Goal: Information Seeking & Learning: Learn about a topic

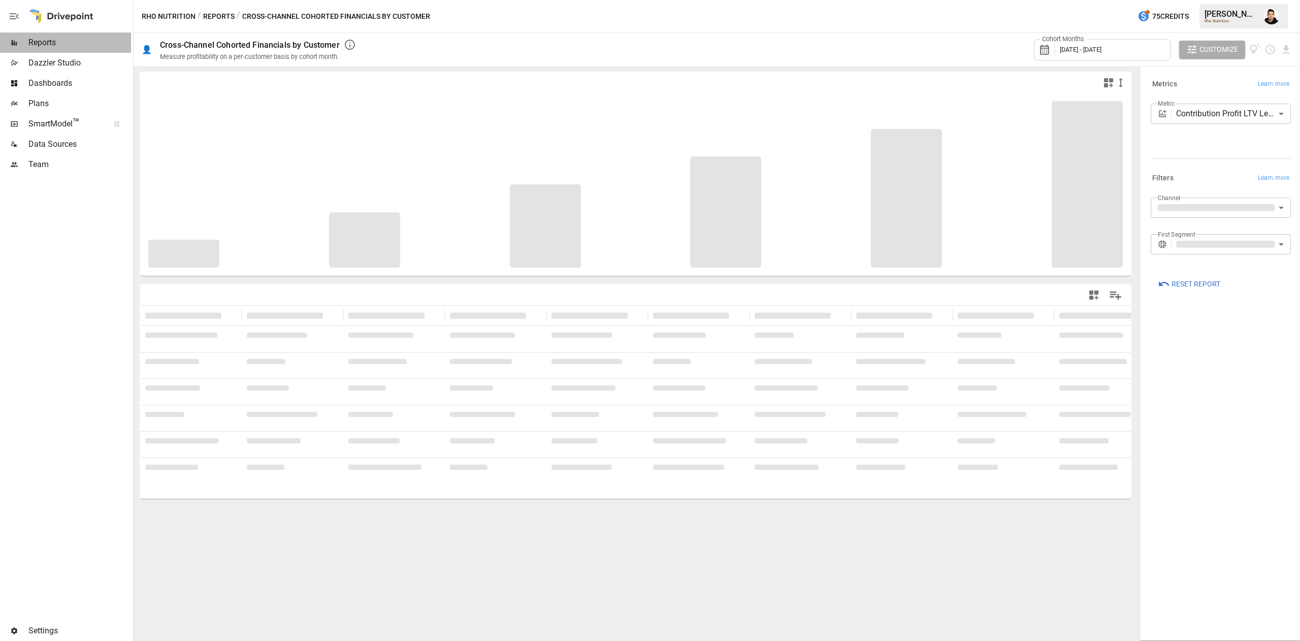
click at [62, 48] on span "Reports" at bounding box center [79, 43] width 103 height 12
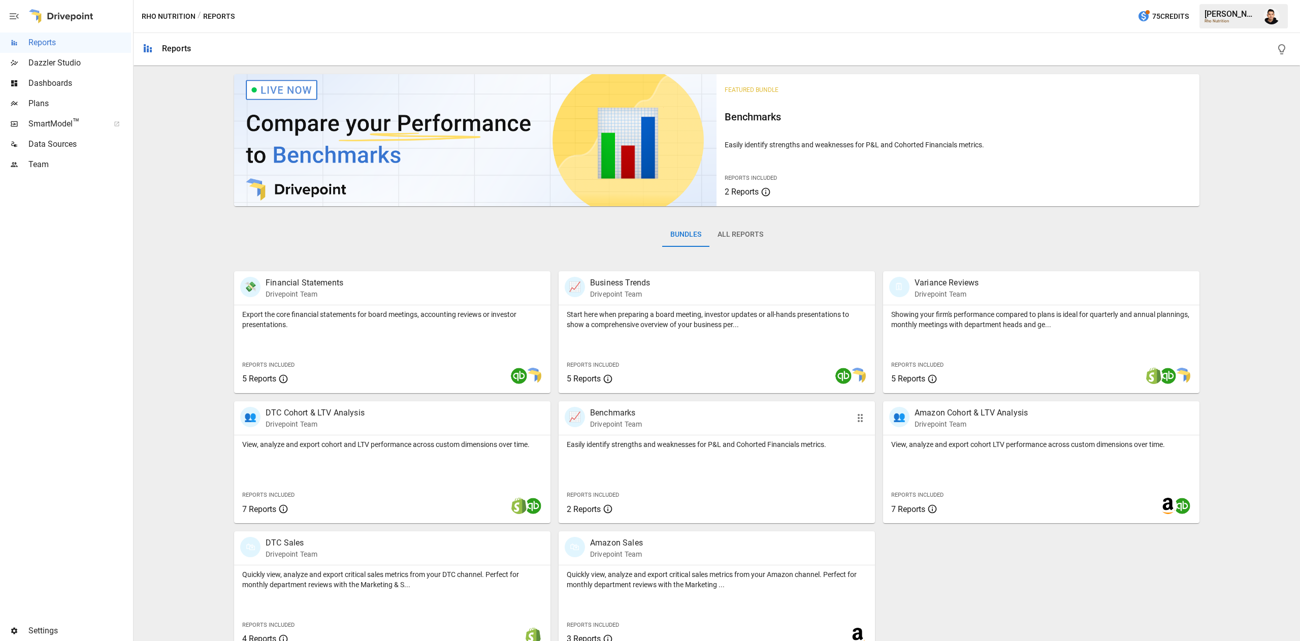
scroll to position [16, 0]
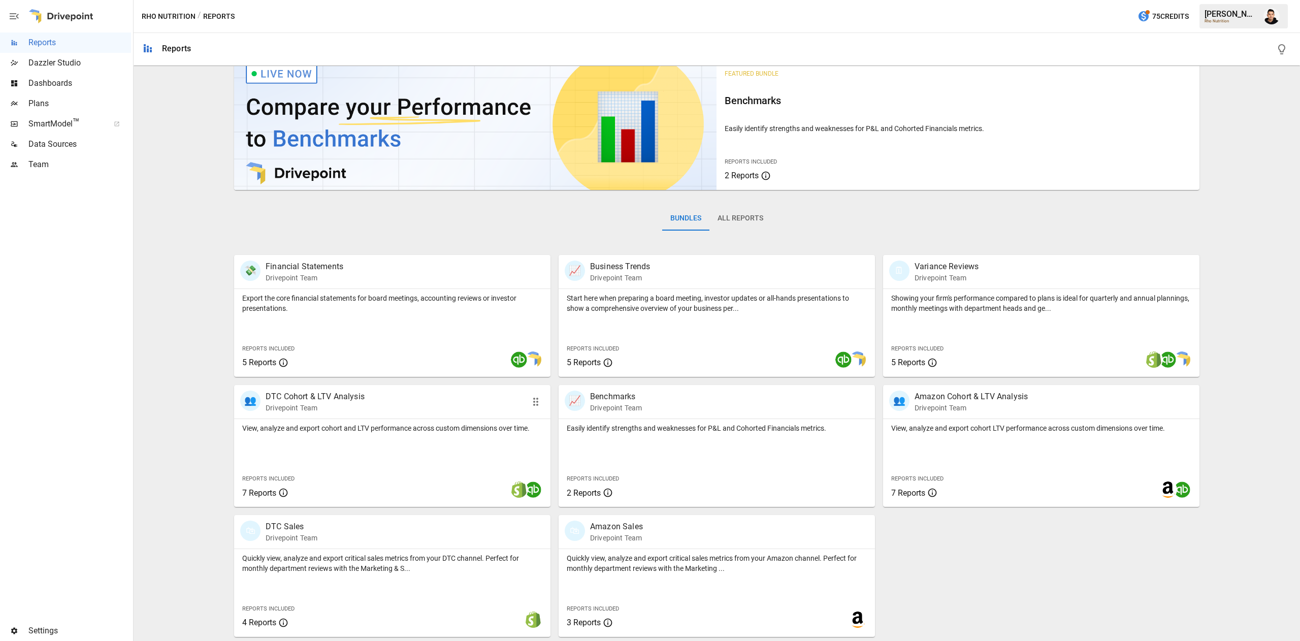
click at [425, 413] on div "👥 DTC Cohort & LTV Analysis Drivepoint Team" at bounding box center [392, 402] width 316 height 34
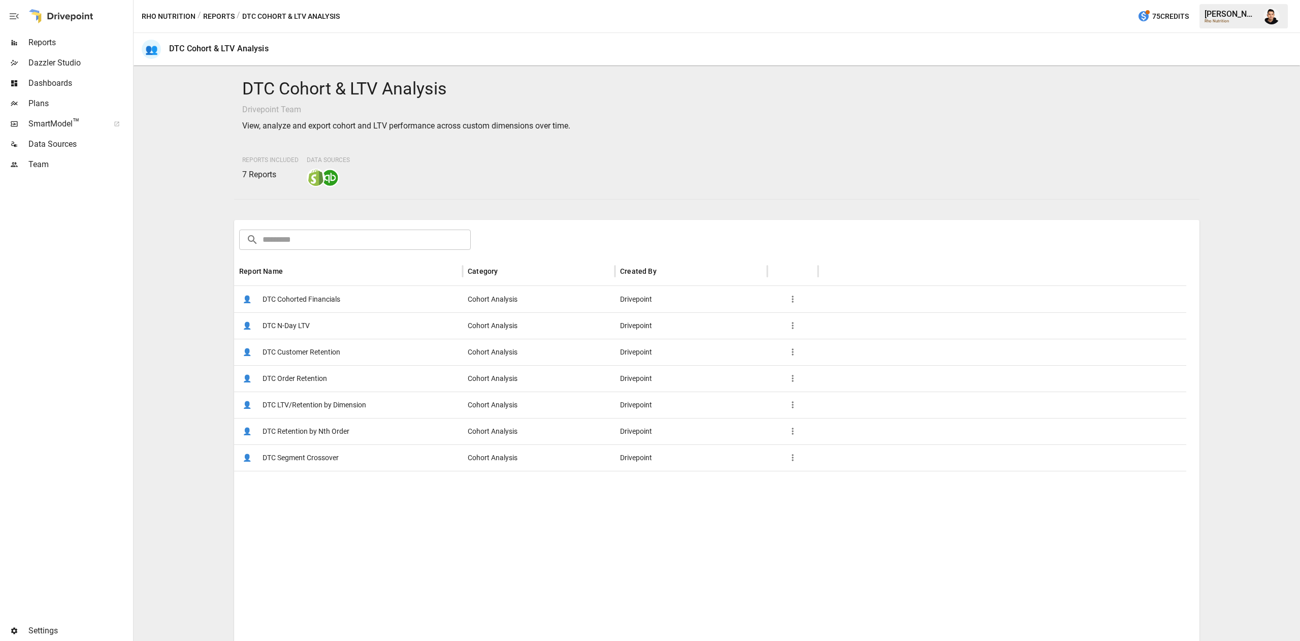
click at [345, 302] on div "👤 DTC Cohorted Financials" at bounding box center [348, 299] width 229 height 26
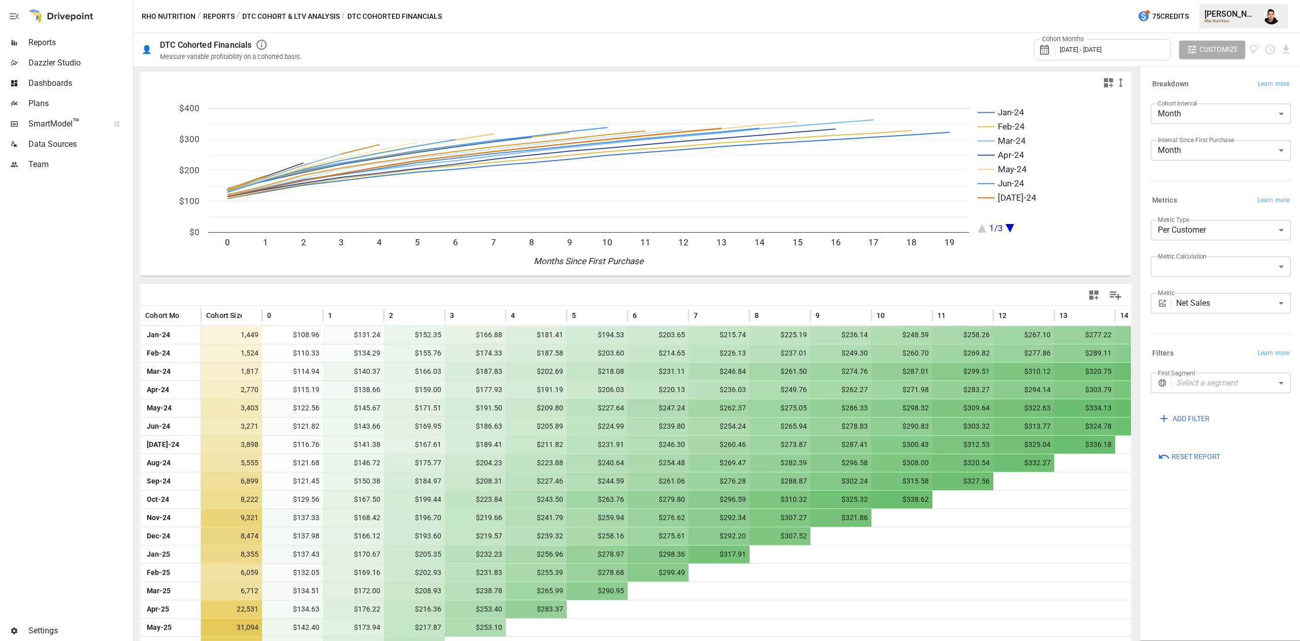
click at [326, 20] on button "DTC Cohort & LTV Analysis" at bounding box center [291, 16] width 98 height 13
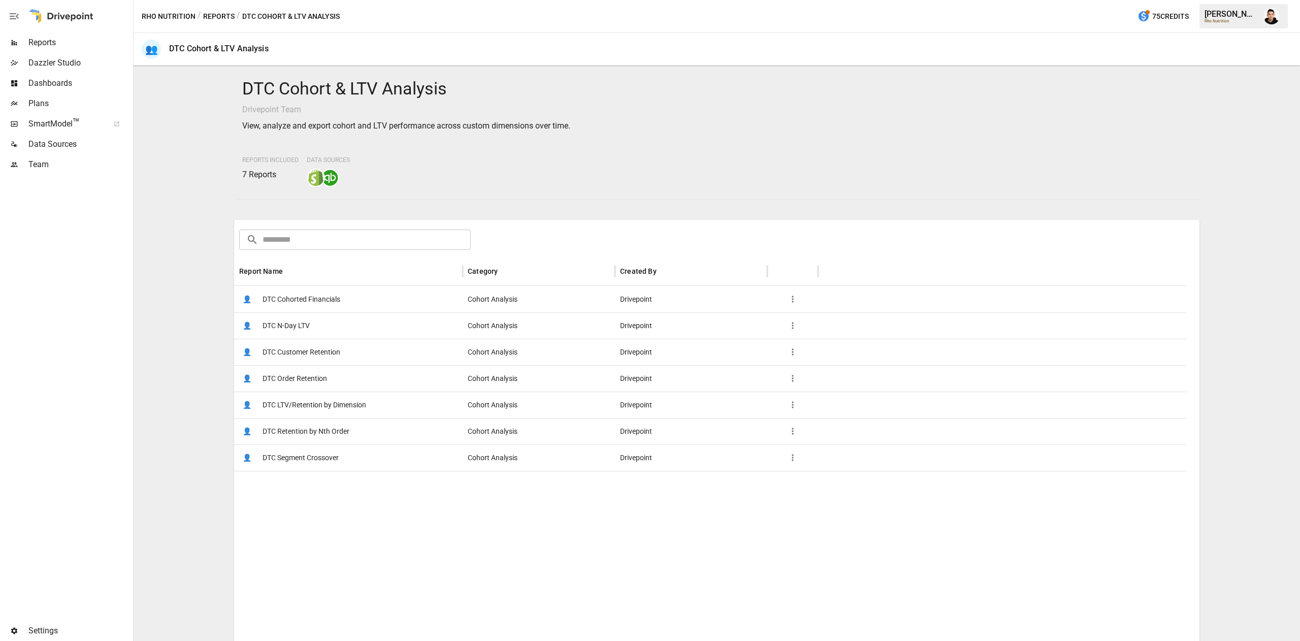
click at [321, 394] on span "DTC LTV/Retention by Dimension" at bounding box center [315, 405] width 104 height 26
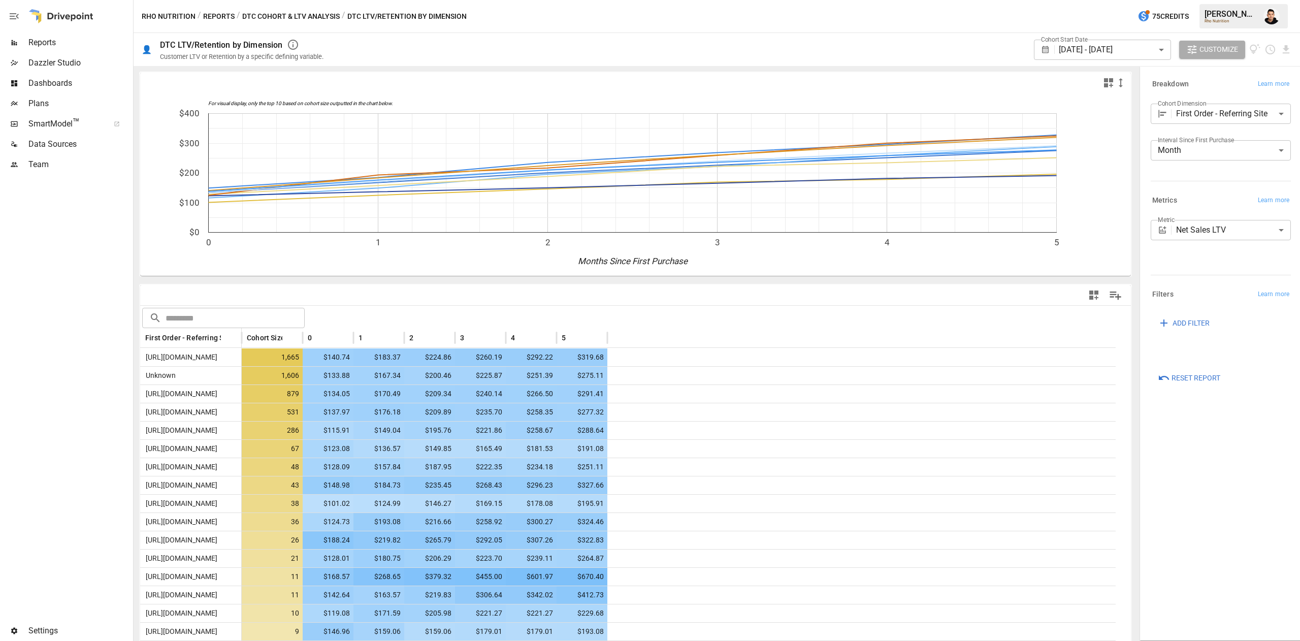
click at [1226, 0] on body "Reports Dazzler Studio Dashboards Plans SmartModel ™ Data Sources Team Settings…" at bounding box center [650, 0] width 1300 height 0
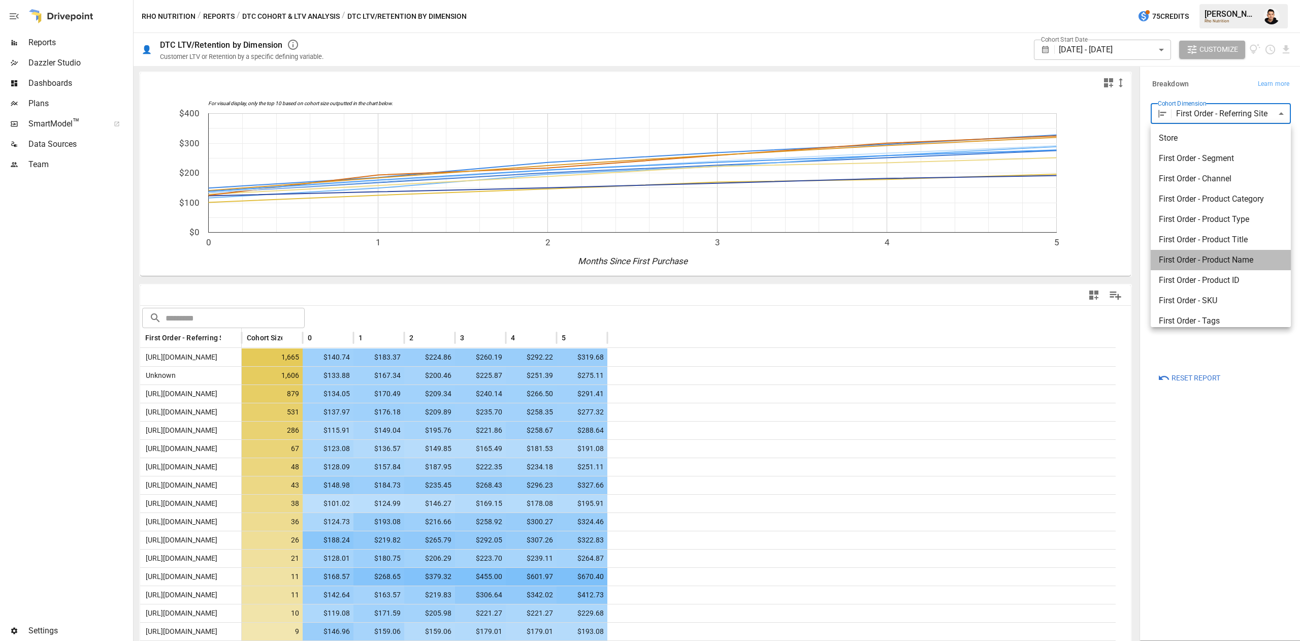
click at [1253, 251] on li "First Order - Product Name" at bounding box center [1221, 260] width 140 height 20
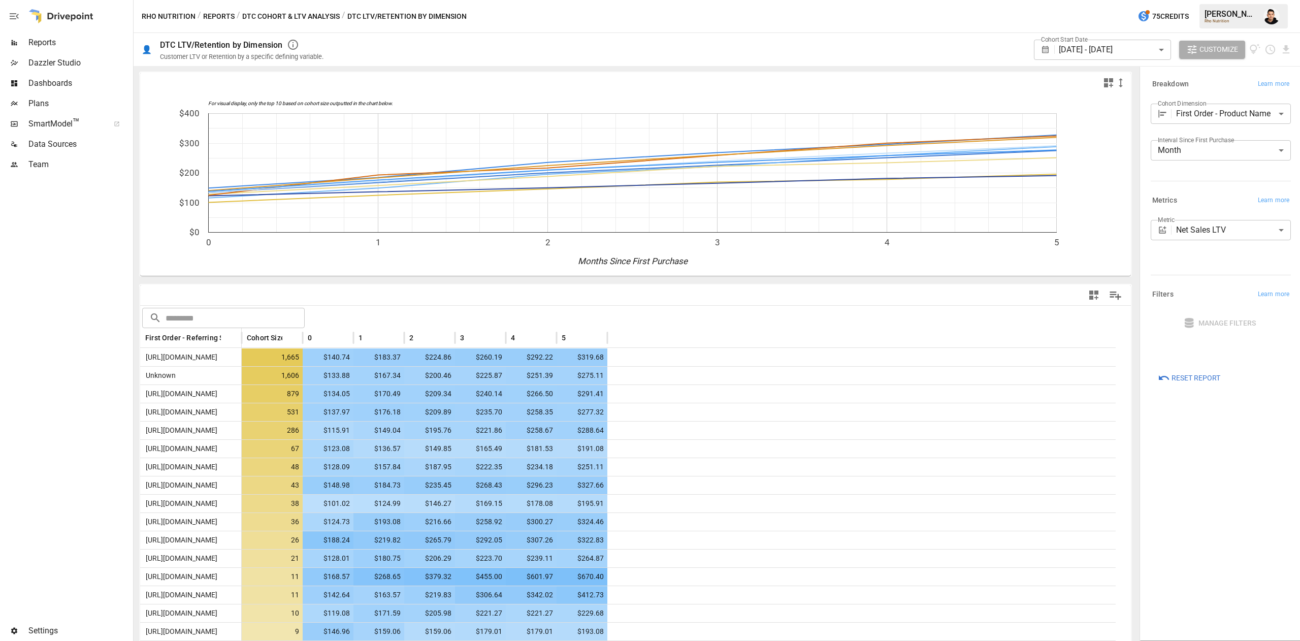
drag, startPoint x: 1253, startPoint y: 251, endPoint x: 1252, endPoint y: 234, distance: 17.3
click at [1252, 234] on ul "Store First Order - Segment First Order - Channel First Order - Product Categor…" at bounding box center [1221, 223] width 105 height 199
click at [1254, 0] on body "Reports Dazzler Studio Dashboards Plans SmartModel ™ Data Sources Team Settings…" at bounding box center [650, 0] width 1300 height 0
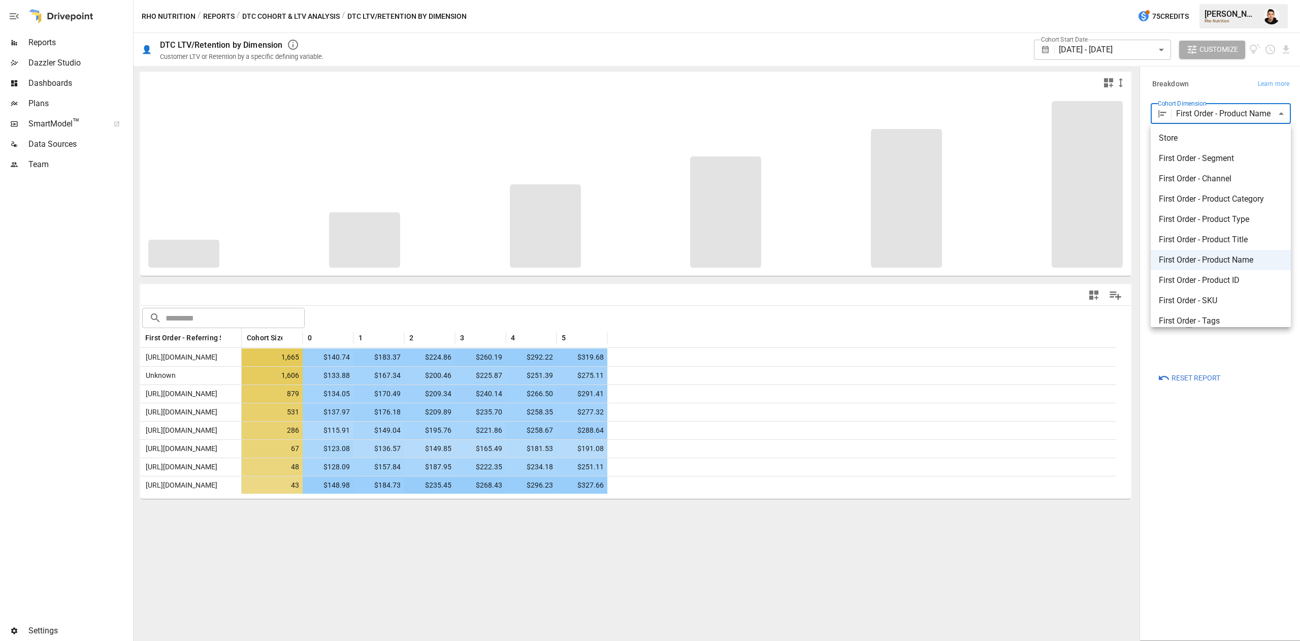
click at [1248, 113] on div at bounding box center [650, 320] width 1300 height 641
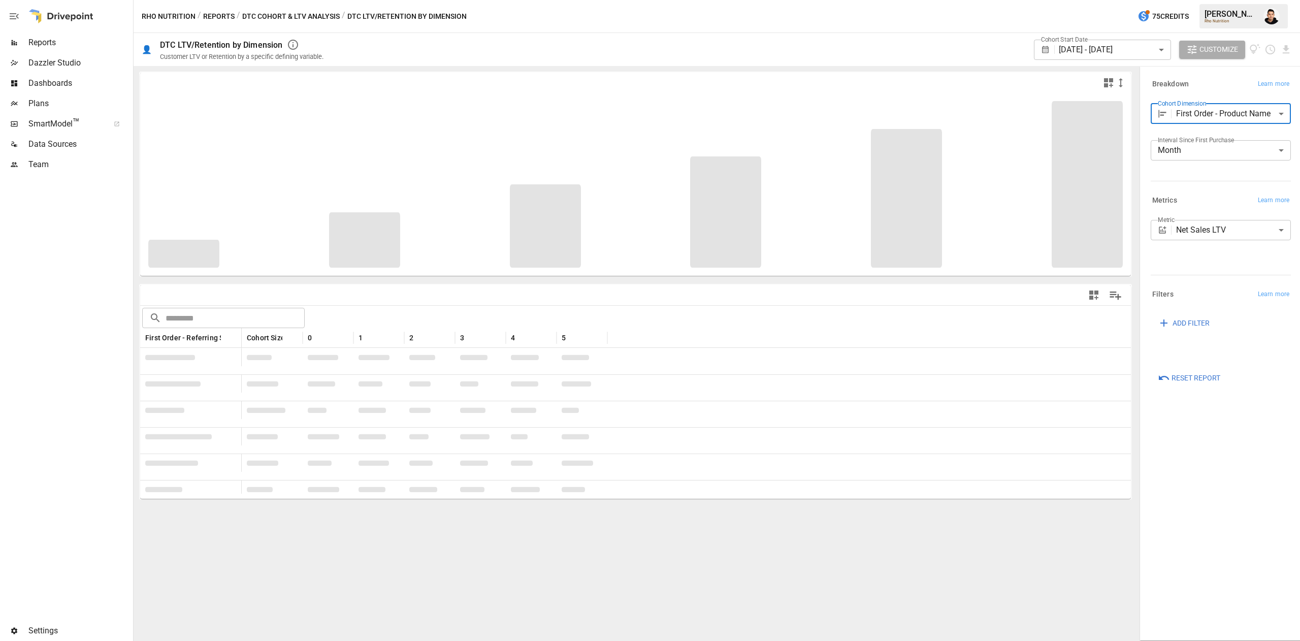
click at [1236, 0] on body "Reports Dazzler Studio Dashboards Plans SmartModel ™ Data Sources Team Settings…" at bounding box center [650, 0] width 1300 height 0
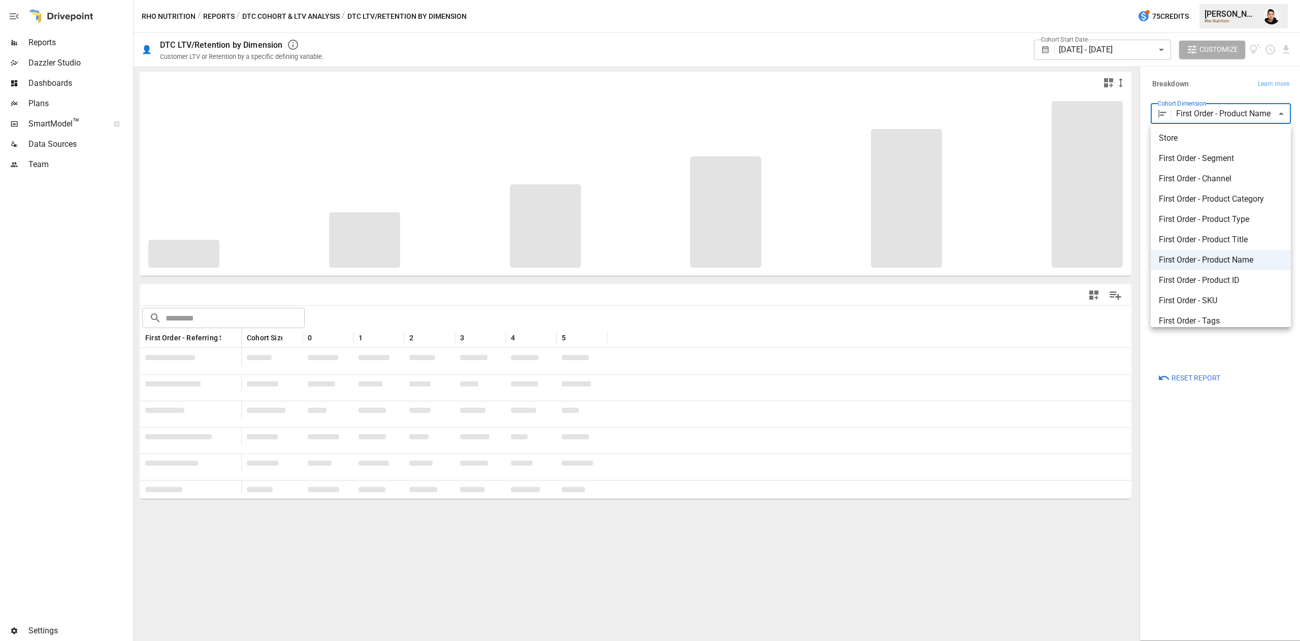
click at [1222, 234] on span "First Order - Product Title" at bounding box center [1221, 240] width 124 height 12
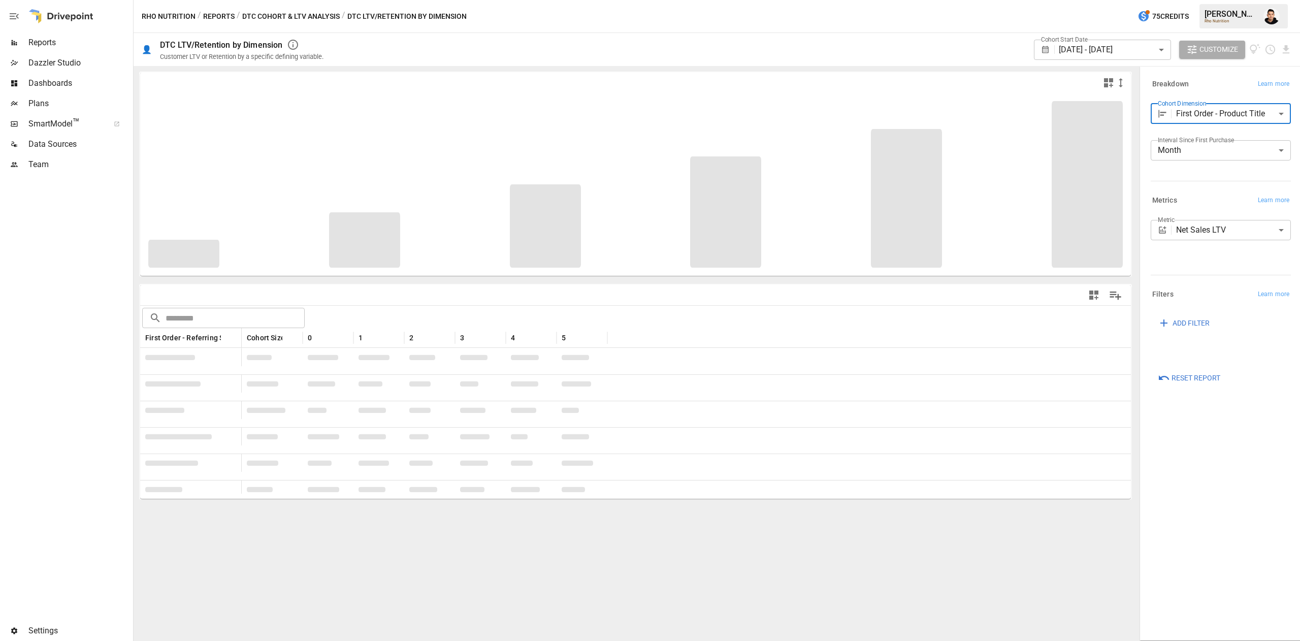
type input "**********"
click at [974, 25] on div "Rho Nutrition / Reports / DTC Cohort & LTV Analysis / DTC LTV/Retention by Dime…" at bounding box center [717, 16] width 1167 height 33
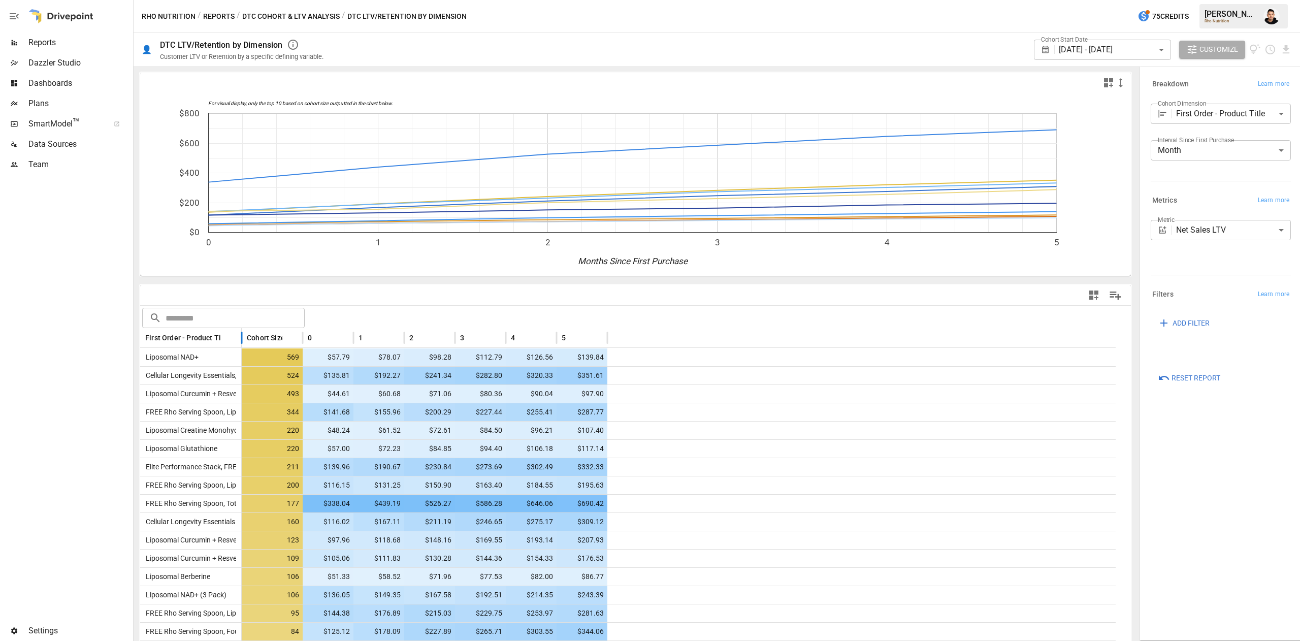
drag, startPoint x: 238, startPoint y: 330, endPoint x: 297, endPoint y: 329, distance: 58.9
click at [297, 329] on div "First Order - Product Title Cohort Size 0 1 2 3 4 5" at bounding box center [628, 338] width 976 height 20
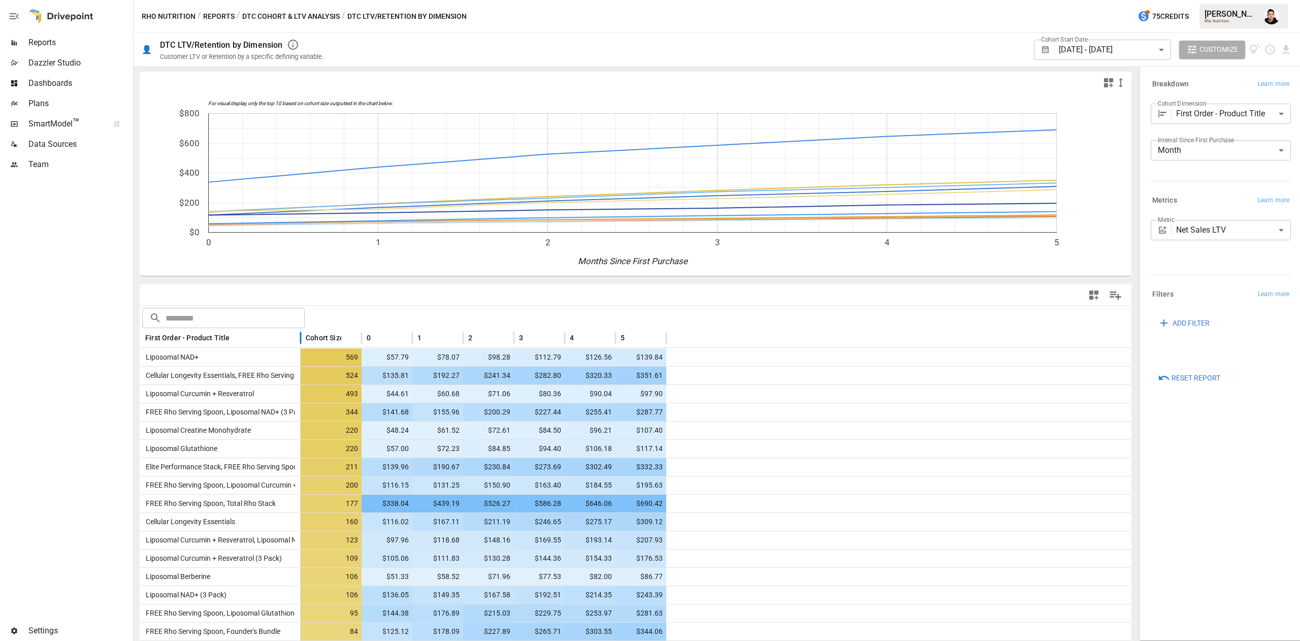
drag, startPoint x: 240, startPoint y: 337, endPoint x: 350, endPoint y: 321, distance: 111.4
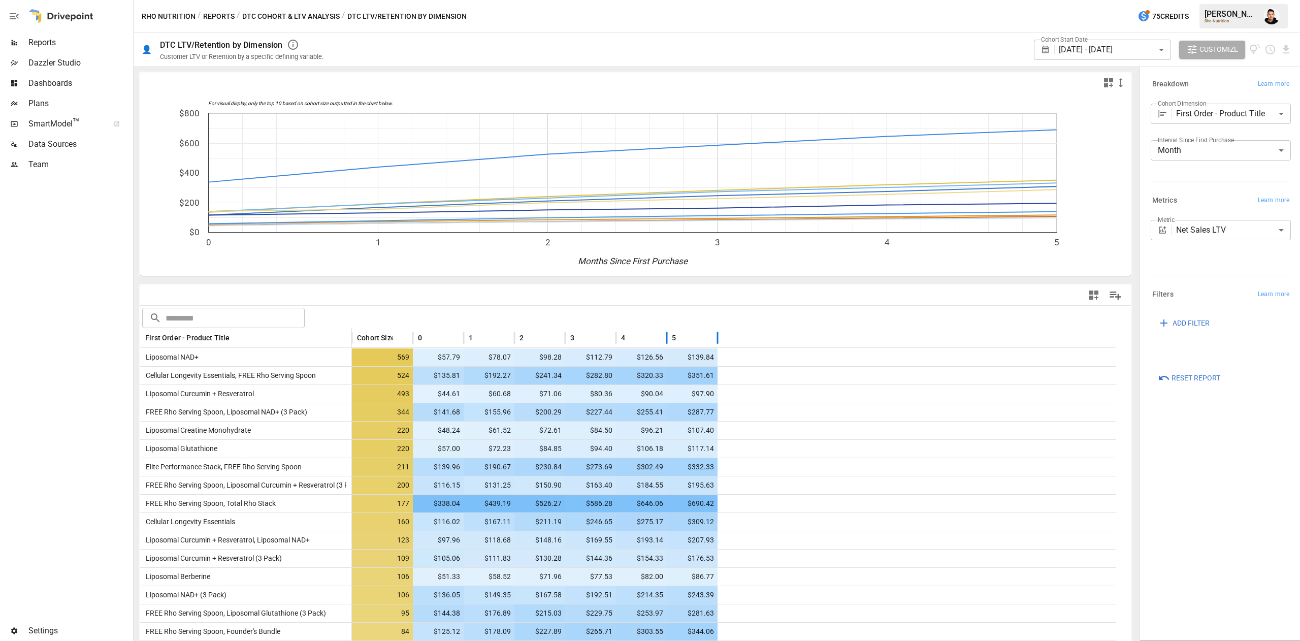
click at [704, 333] on div "5" at bounding box center [692, 337] width 41 height 19
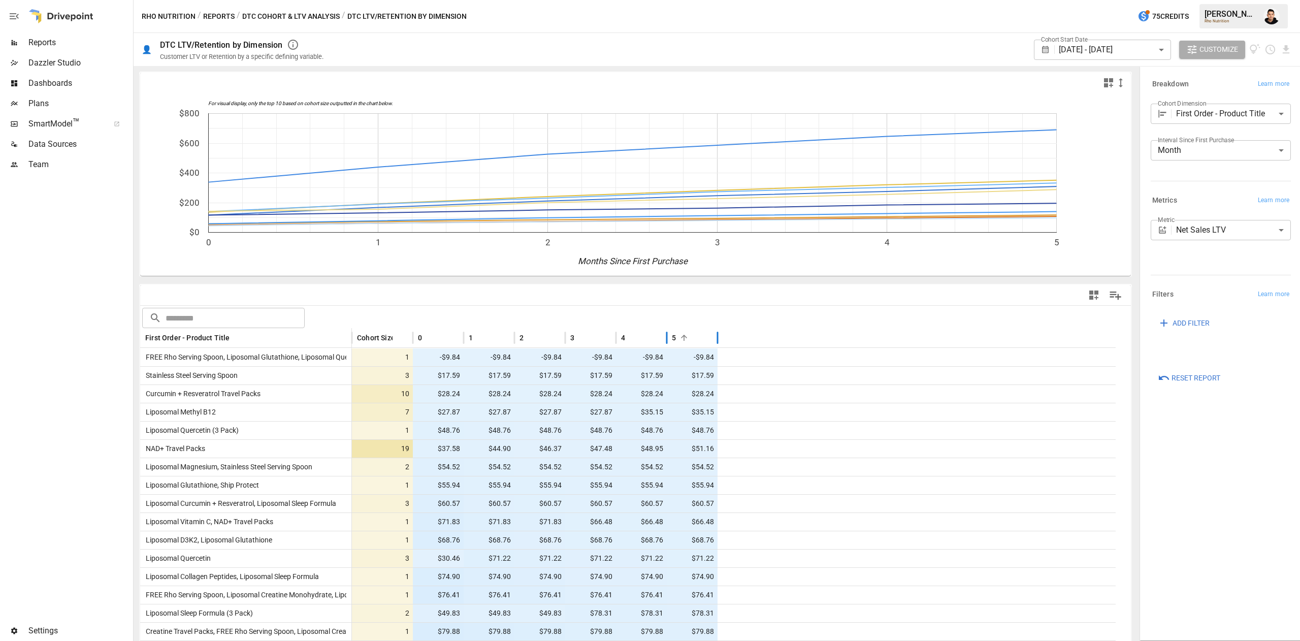
click at [700, 335] on div "5" at bounding box center [692, 337] width 41 height 19
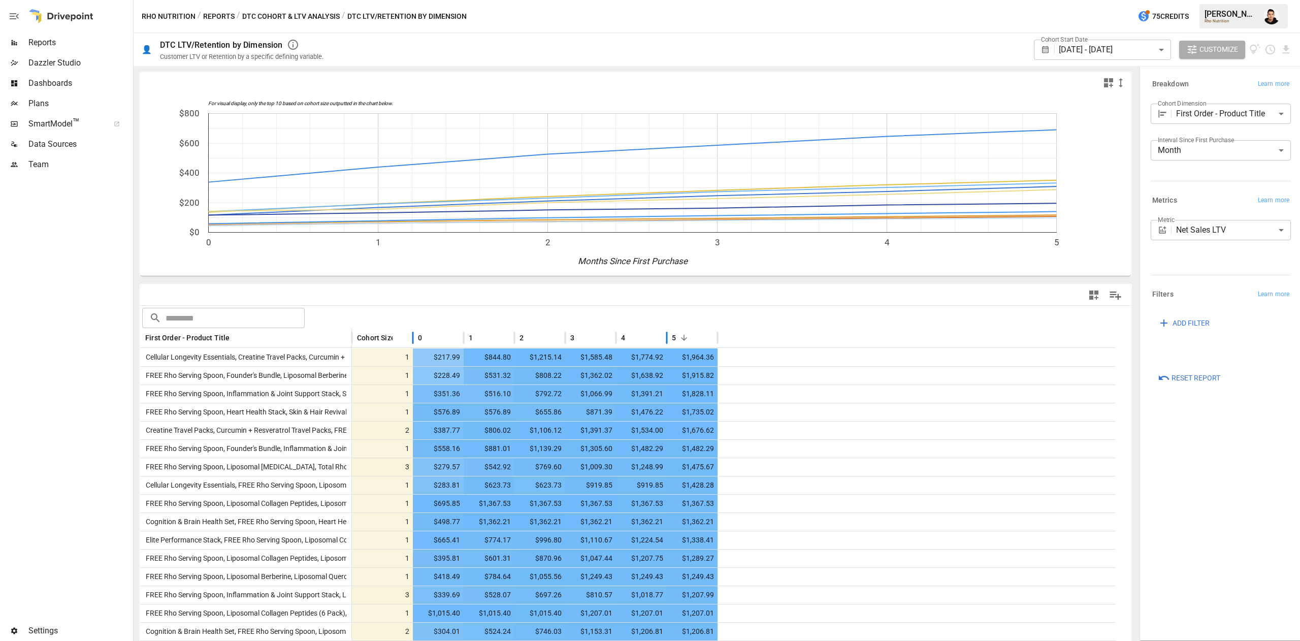
click at [360, 335] on span "Cohort Size" at bounding box center [376, 338] width 38 height 10
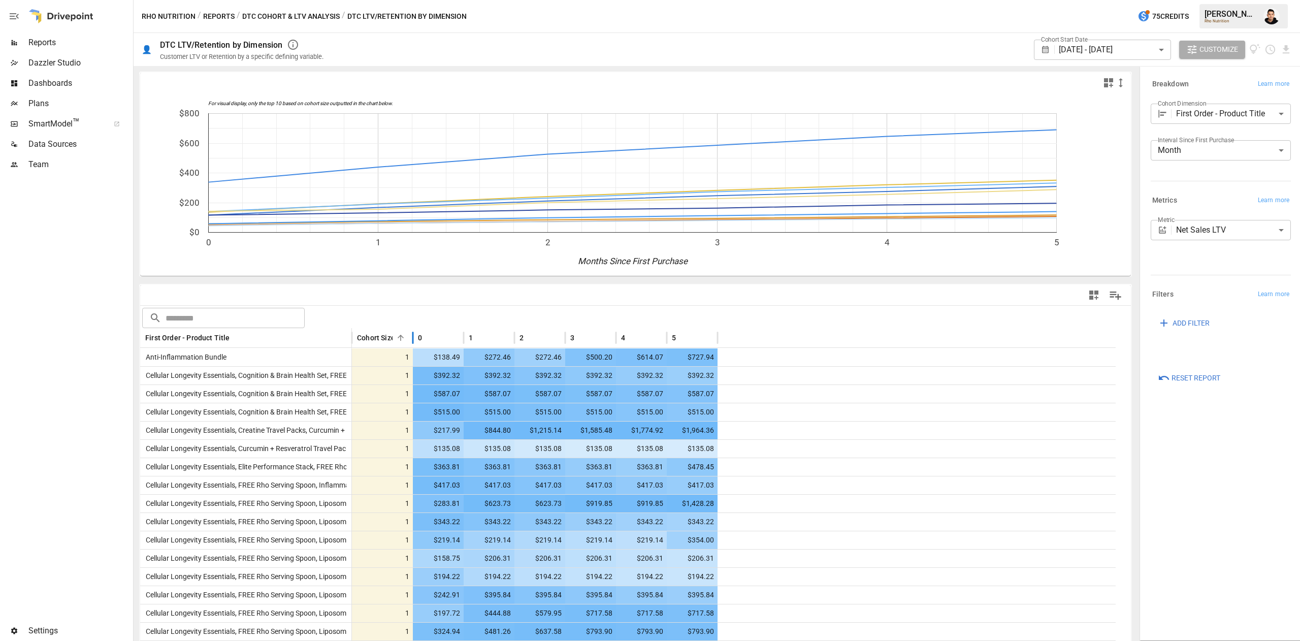
click at [374, 333] on span "Cohort Size" at bounding box center [376, 338] width 38 height 10
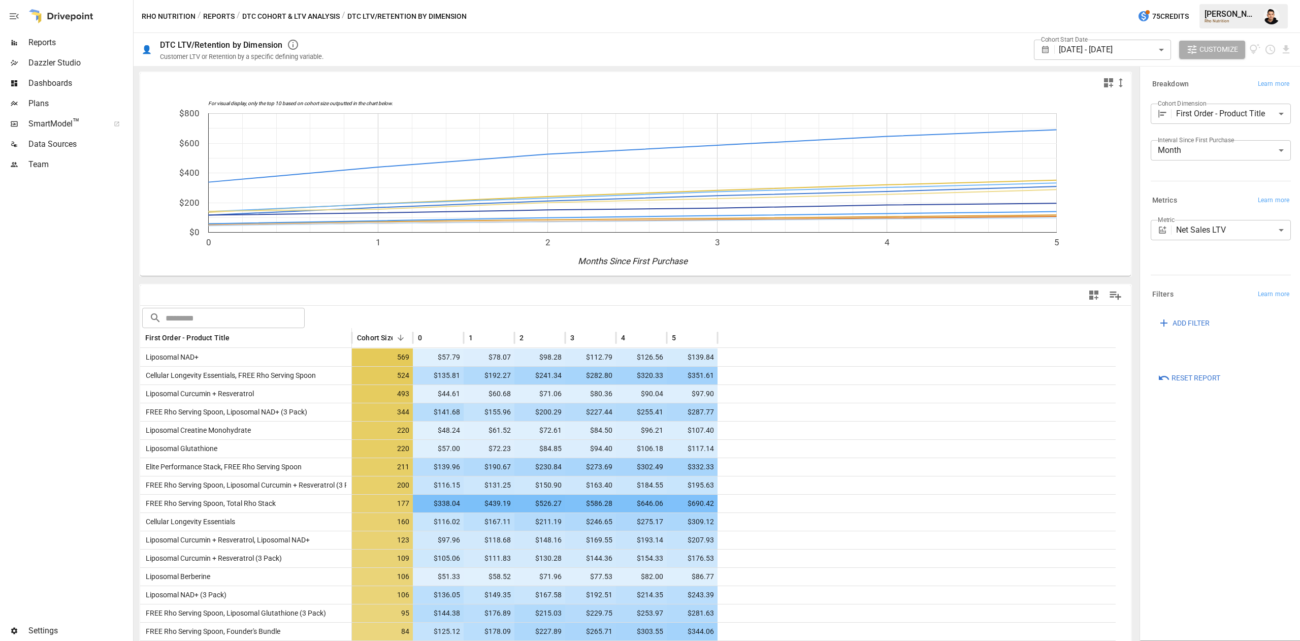
click at [1132, 0] on body "Reports Dazzler Studio Dashboards Plans SmartModel ™ Data Sources Team Settings…" at bounding box center [650, 0] width 1300 height 0
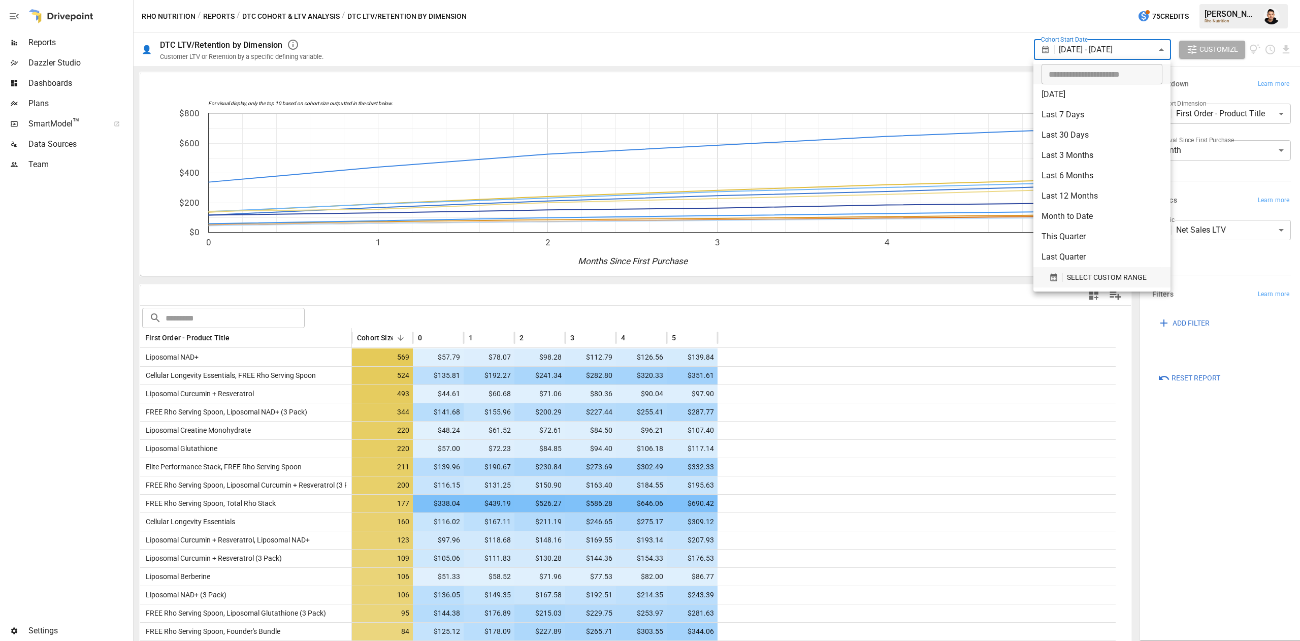
click at [1066, 279] on div "SELECT CUSTOM RANGE" at bounding box center [1102, 277] width 106 height 13
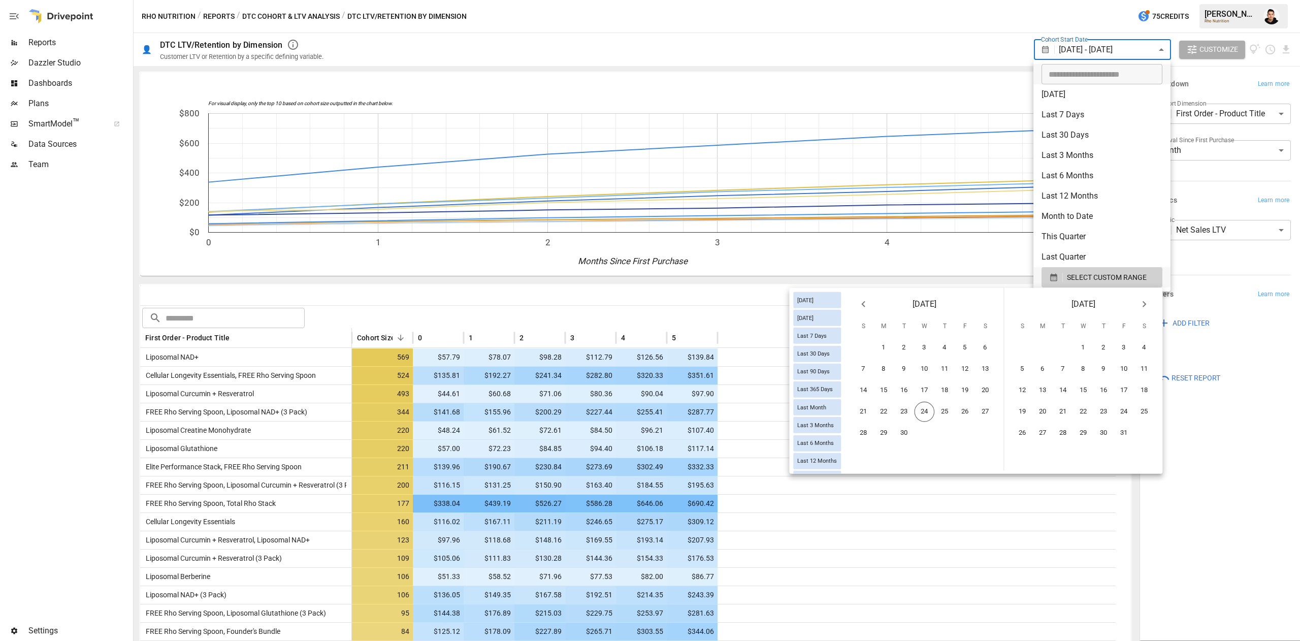
click at [862, 294] on button "Previous month" at bounding box center [863, 304] width 20 height 20
click at [862, 306] on icon "Previous month" at bounding box center [863, 304] width 12 height 12
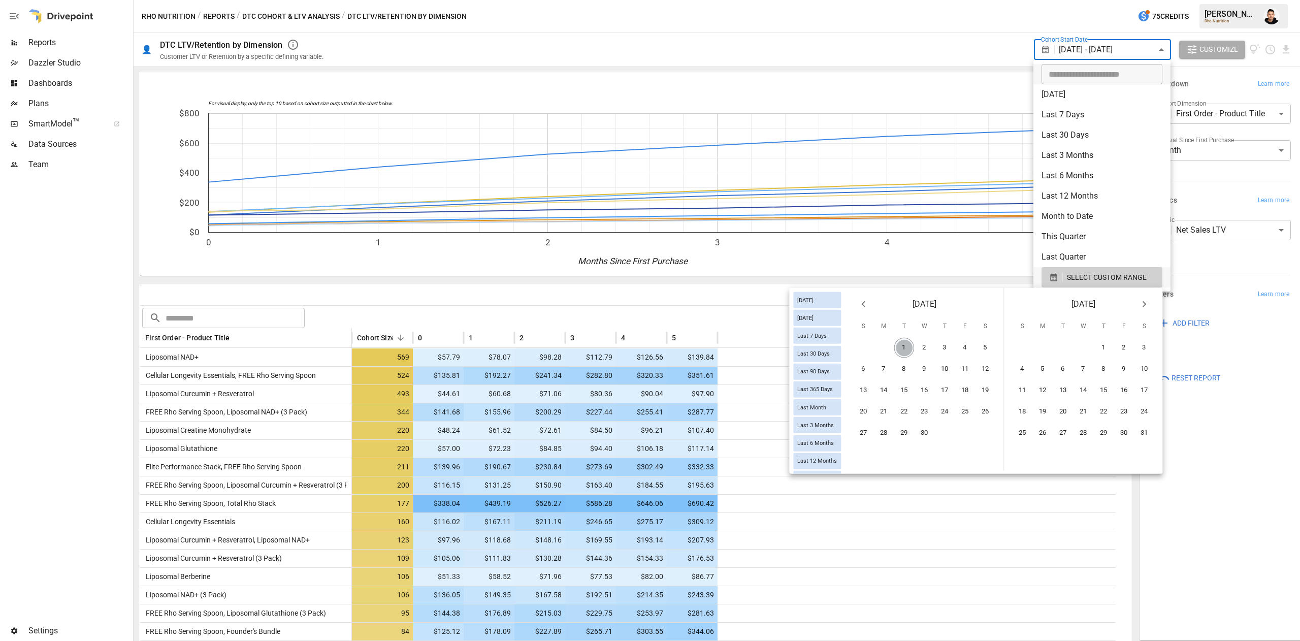
click at [909, 347] on button "1" at bounding box center [904, 348] width 20 height 20
click at [1146, 301] on icon "Next month" at bounding box center [1144, 304] width 12 height 12
click at [880, 434] on button "30" at bounding box center [884, 433] width 20 height 20
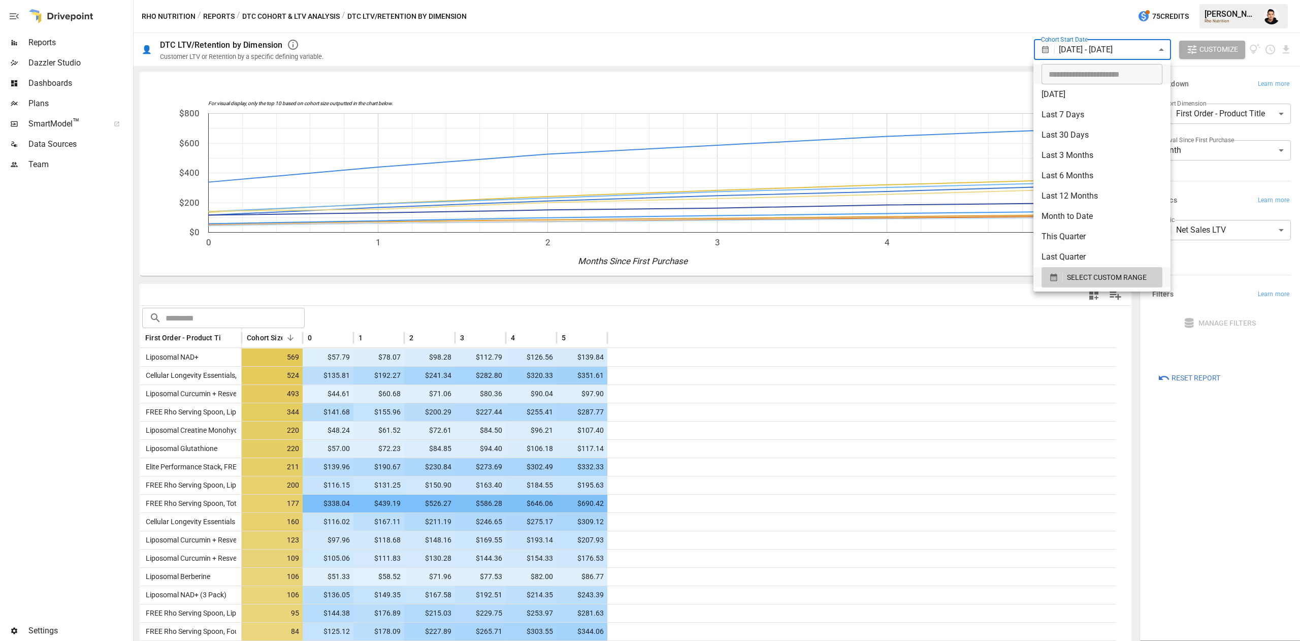
click at [1218, 495] on div at bounding box center [650, 320] width 1300 height 641
